Goal: Communication & Community: Participate in discussion

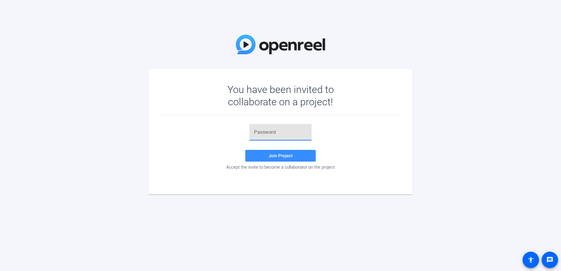
click at [260, 129] on input "text" at bounding box center [280, 132] width 53 height 7
paste input "gtw5}h"
type input "gtw5}h"
click at [276, 155] on span "Join Project" at bounding box center [280, 155] width 24 height 5
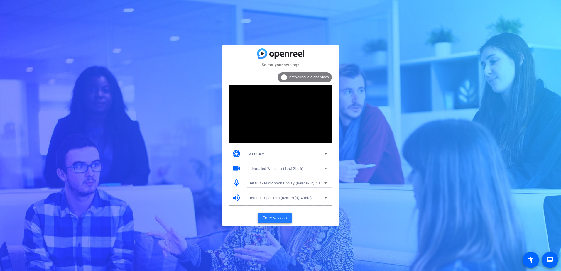
click at [273, 218] on span "Enter session" at bounding box center [275, 218] width 24 height 6
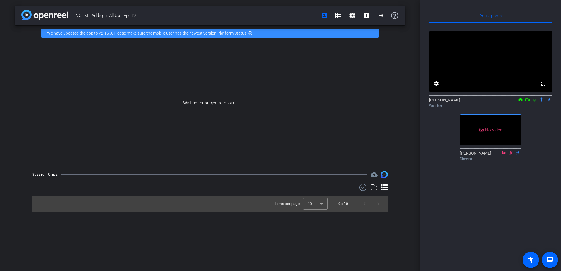
click at [535, 102] on mat-icon at bounding box center [534, 99] width 7 height 5
click at [535, 102] on icon at bounding box center [534, 100] width 5 height 4
click at [338, 14] on mat-icon "grid_on" at bounding box center [338, 15] width 7 height 7
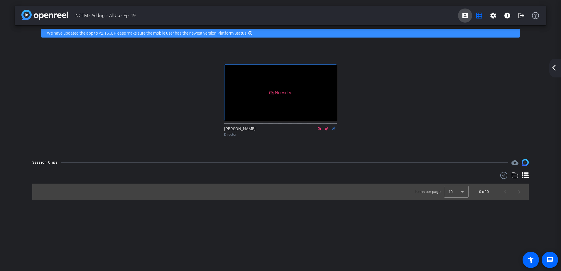
click at [464, 17] on mat-icon "account_box" at bounding box center [464, 15] width 7 height 7
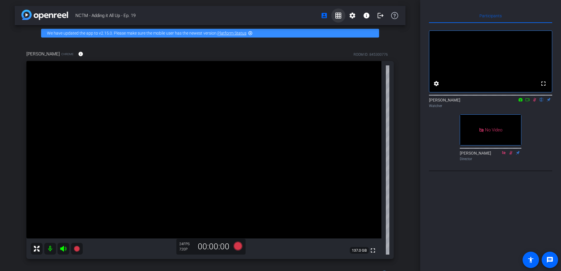
click at [335, 16] on mat-icon "grid_on" at bounding box center [338, 15] width 7 height 7
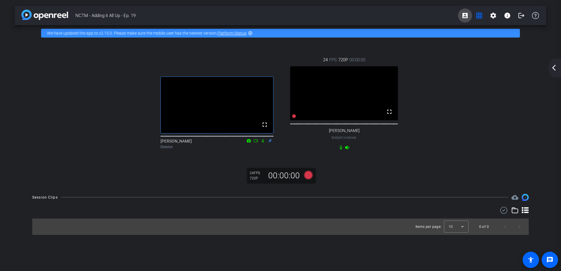
click at [463, 16] on mat-icon "account_box" at bounding box center [464, 15] width 7 height 7
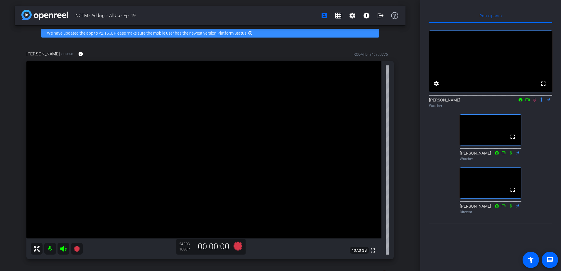
scroll to position [29, 0]
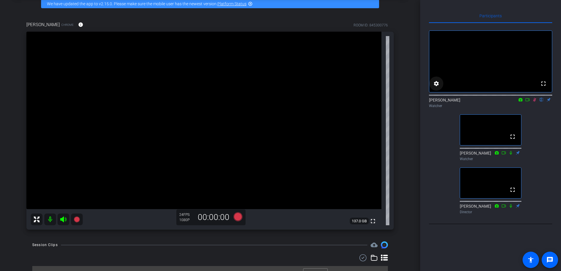
click at [435, 87] on mat-icon "settings" at bounding box center [436, 83] width 7 height 7
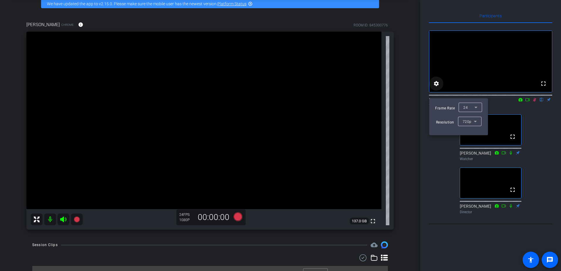
click at [435, 91] on div at bounding box center [280, 135] width 561 height 271
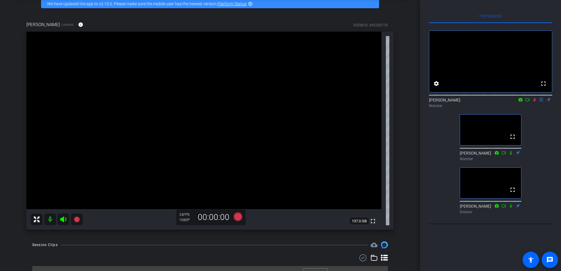
click at [542, 102] on mat-icon "flip" at bounding box center [541, 99] width 7 height 5
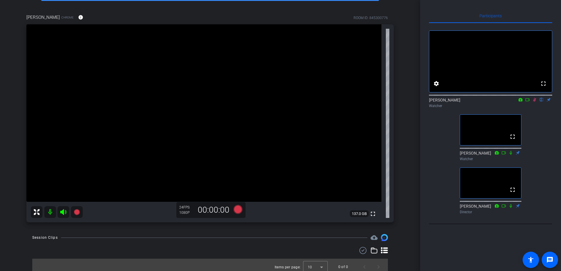
scroll to position [41, 0]
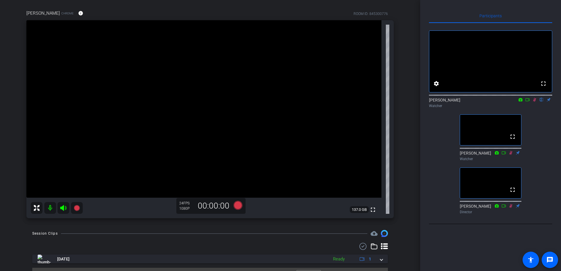
click at [534, 102] on icon at bounding box center [534, 100] width 5 height 4
click at [533, 102] on icon at bounding box center [534, 100] width 3 height 4
